Goal: Find contact information: Obtain details needed to contact an individual or organization

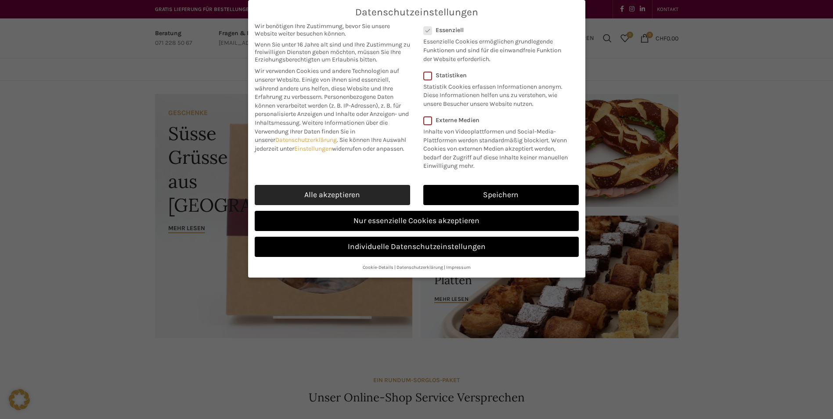
click at [388, 193] on link "Alle akzeptieren" at bounding box center [332, 195] width 155 height 20
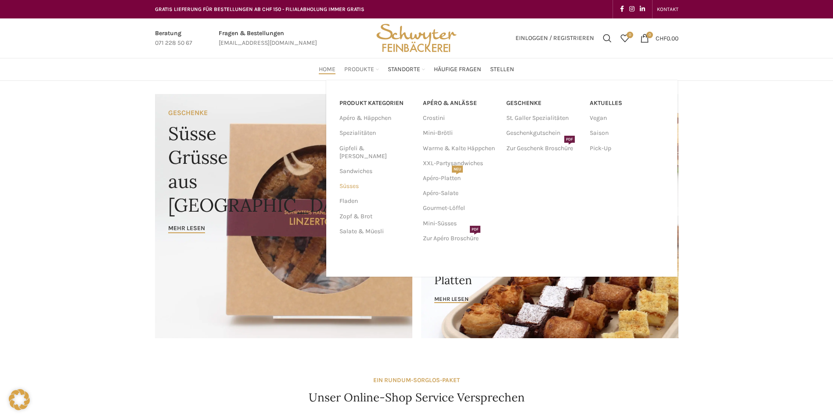
click at [357, 179] on link "Süsses" at bounding box center [375, 186] width 73 height 15
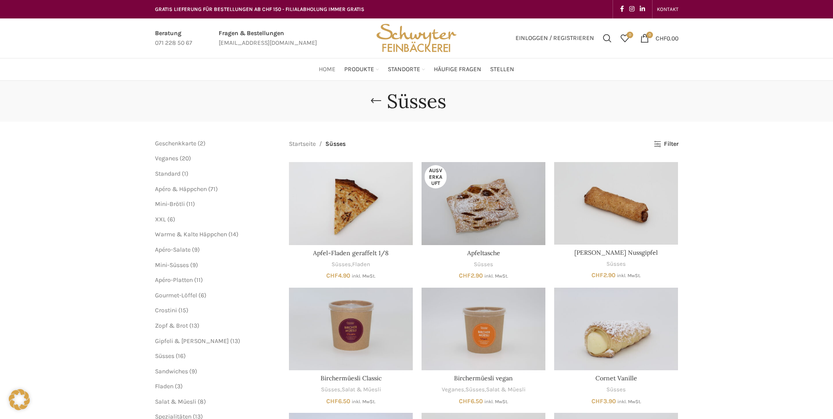
click at [324, 68] on span "Home" at bounding box center [327, 69] width 17 height 8
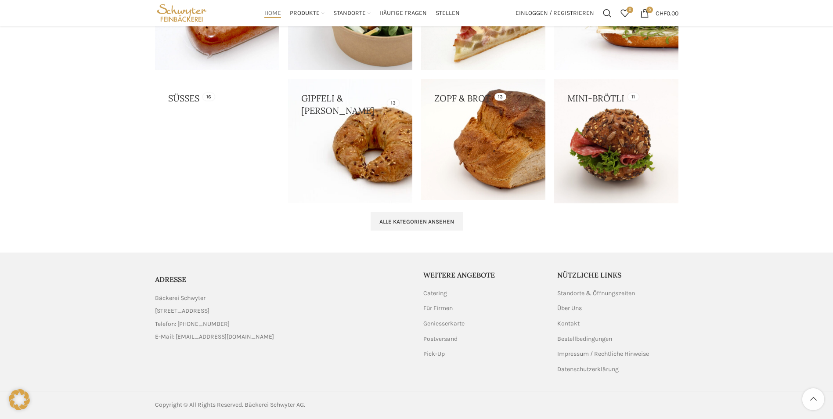
scroll to position [826, 0]
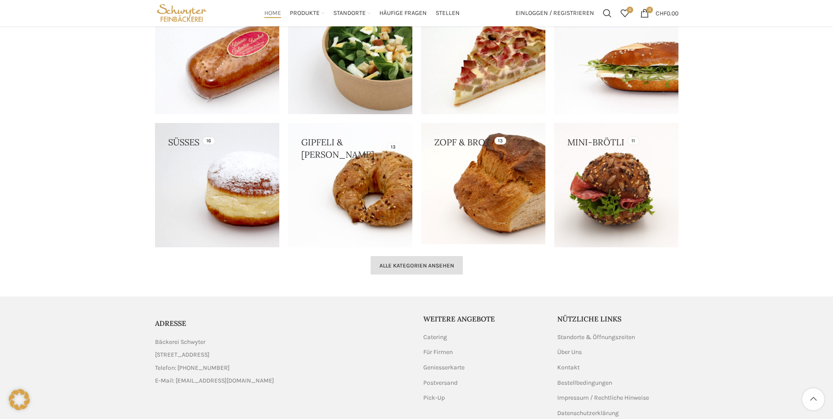
click at [422, 270] on link "Alle Kategorien ansehen" at bounding box center [417, 265] width 92 height 18
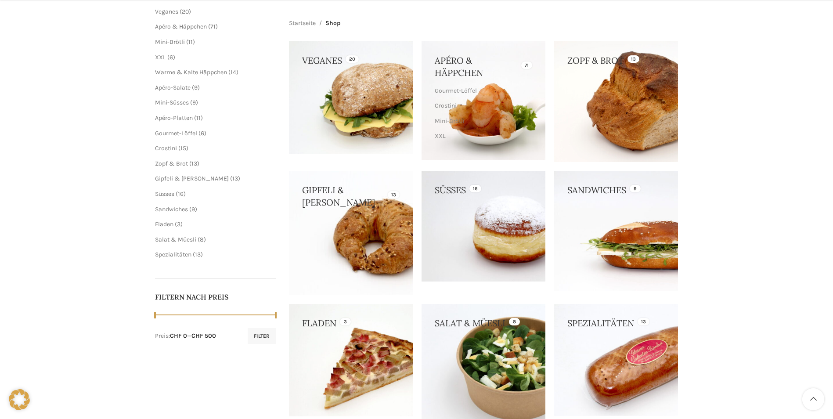
scroll to position [176, 0]
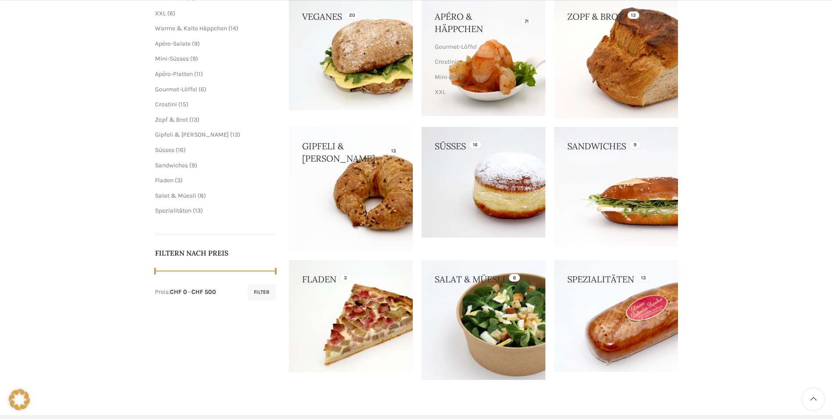
click at [607, 310] on link at bounding box center [616, 316] width 124 height 112
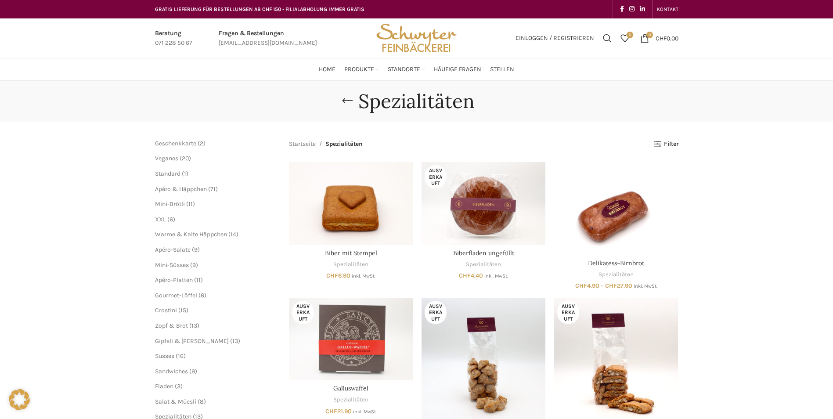
click at [441, 35] on img "Site logo" at bounding box center [416, 38] width 86 height 40
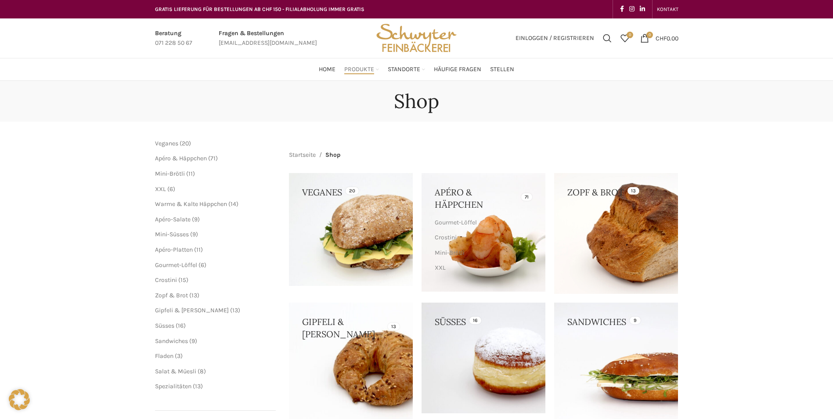
scroll to position [176, 0]
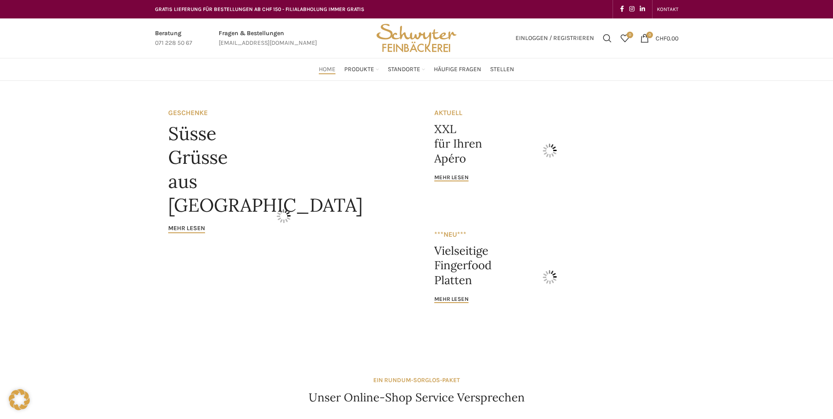
scroll to position [867, 0]
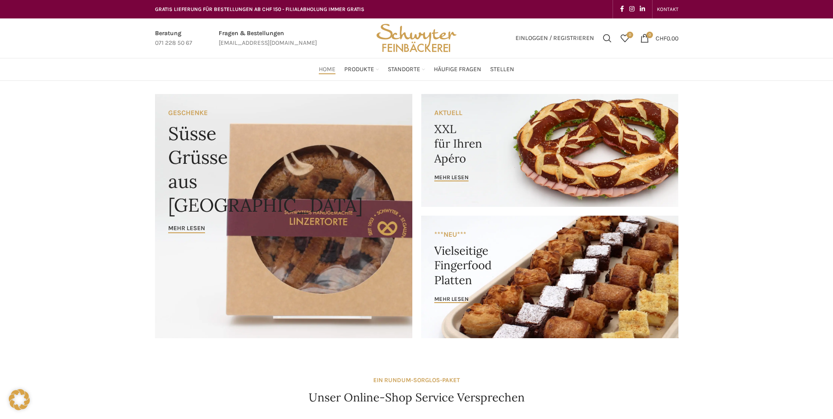
click at [248, 32] on link "Infobox link" at bounding box center [268, 39] width 98 height 20
click at [253, 41] on link "Infobox link" at bounding box center [268, 39] width 98 height 20
drag, startPoint x: 306, startPoint y: 44, endPoint x: 226, endPoint y: 44, distance: 79.9
click at [226, 44] on div "Beratung 071 228 50 67 Fragen & Bestellungen [EMAIL_ADDRESS][DOMAIN_NAME]" at bounding box center [260, 38] width 219 height 40
drag, startPoint x: 216, startPoint y: 43, endPoint x: 275, endPoint y: 41, distance: 59.3
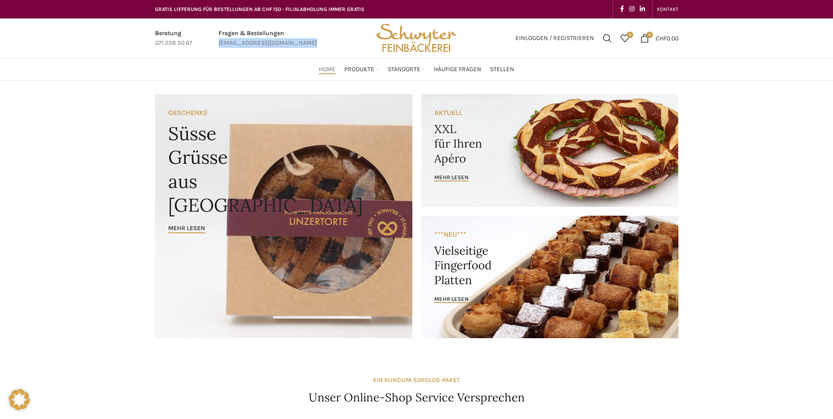
click at [275, 41] on div "Fragen & Bestellungen [EMAIL_ADDRESS][DOMAIN_NAME]" at bounding box center [267, 39] width 107 height 20
copy div "[EMAIL_ADDRESS][DOMAIN_NAME]"
